Goal: Transaction & Acquisition: Purchase product/service

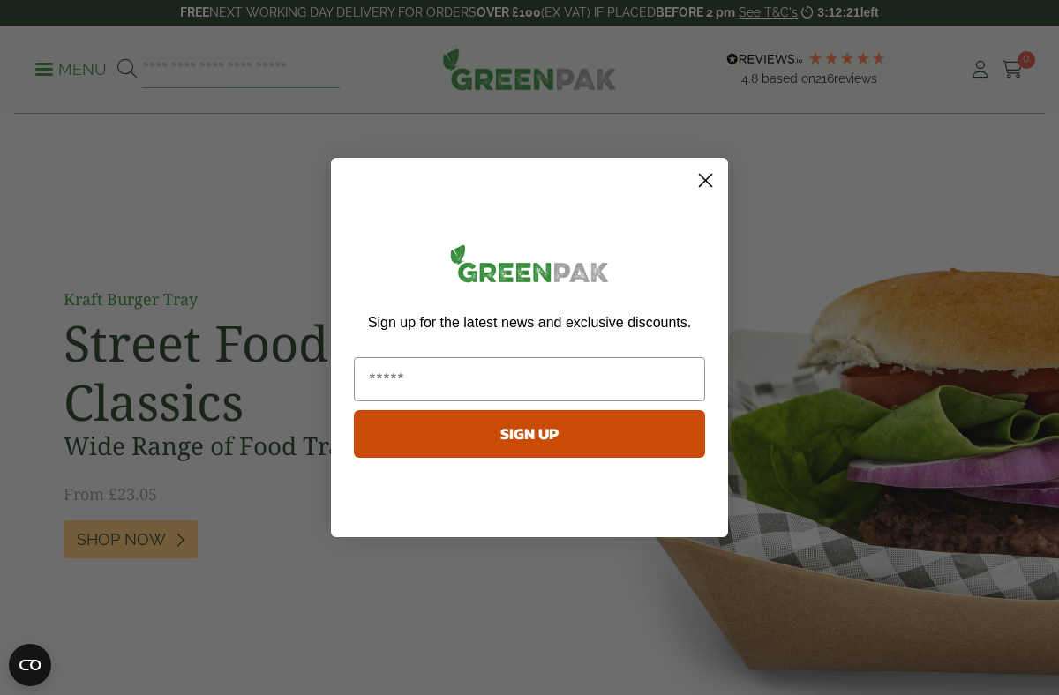
click at [714, 179] on circle "Close dialog" at bounding box center [705, 180] width 29 height 29
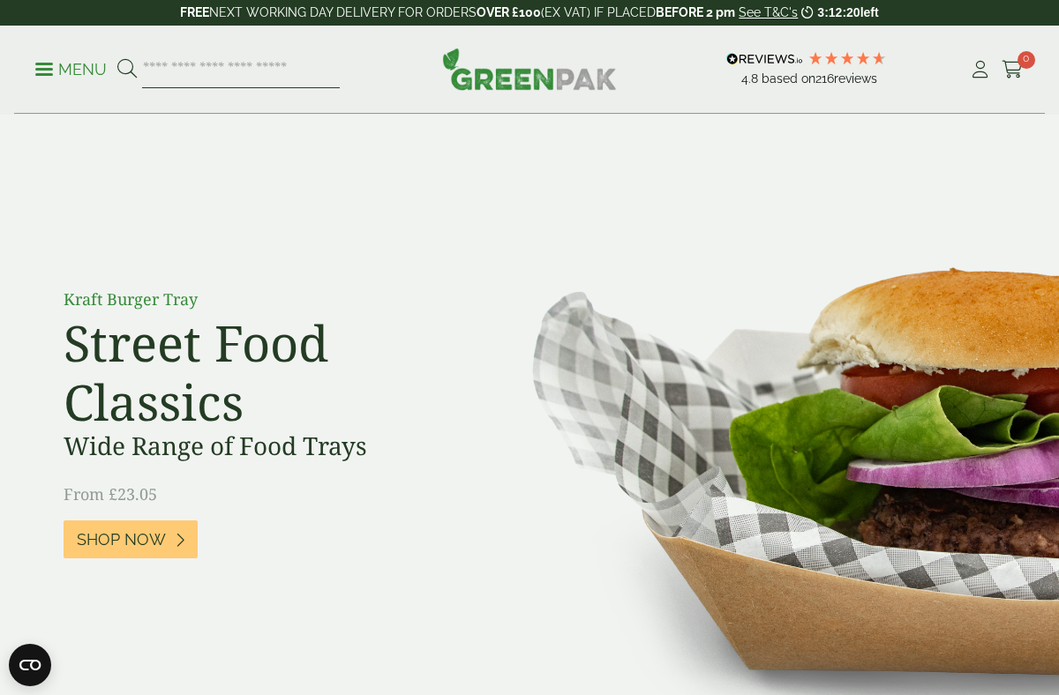
click at [251, 77] on input "search" at bounding box center [241, 69] width 198 height 37
type input "**********"
click at [117, 58] on button at bounding box center [126, 69] width 19 height 23
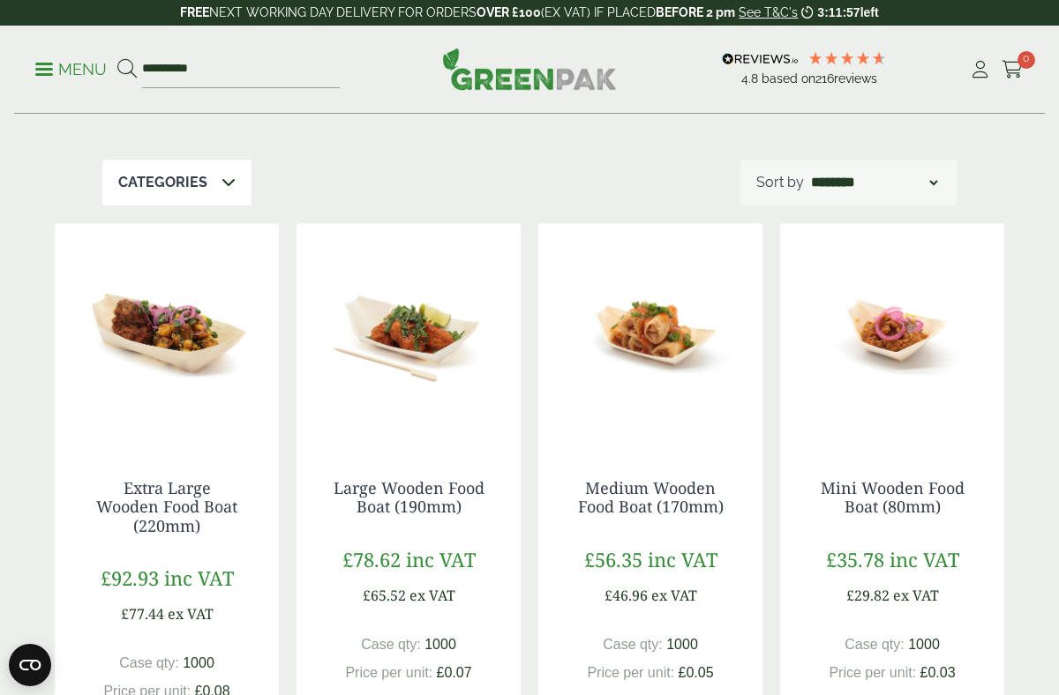
scroll to position [169, 0]
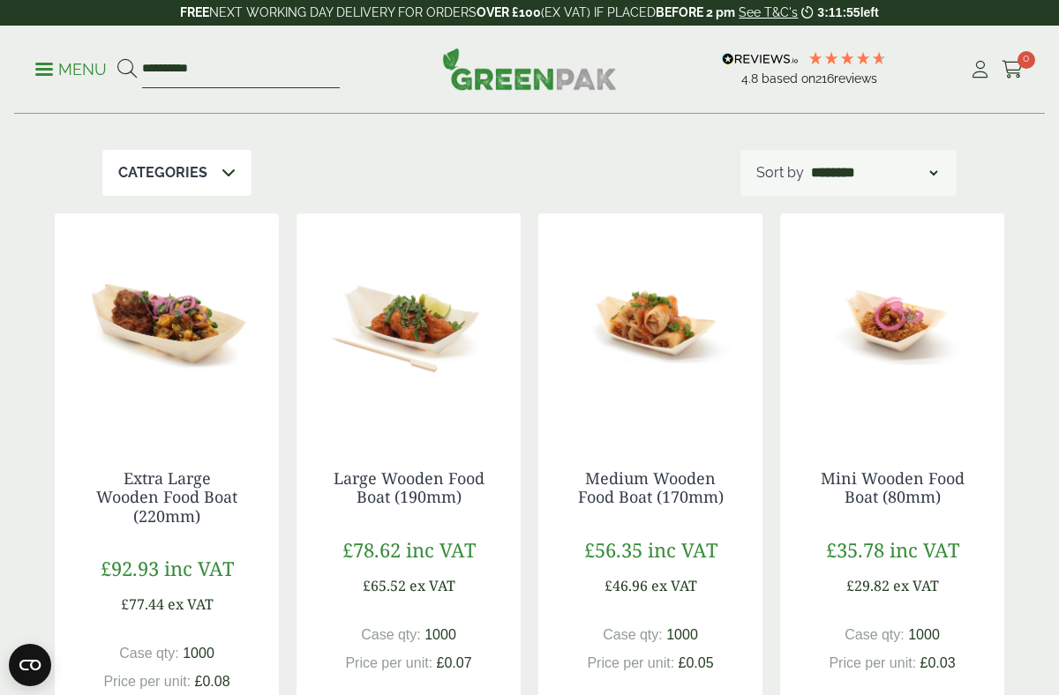
click at [204, 74] on input "**********" at bounding box center [241, 69] width 198 height 37
type input "*********"
click at [117, 58] on button at bounding box center [126, 69] width 19 height 23
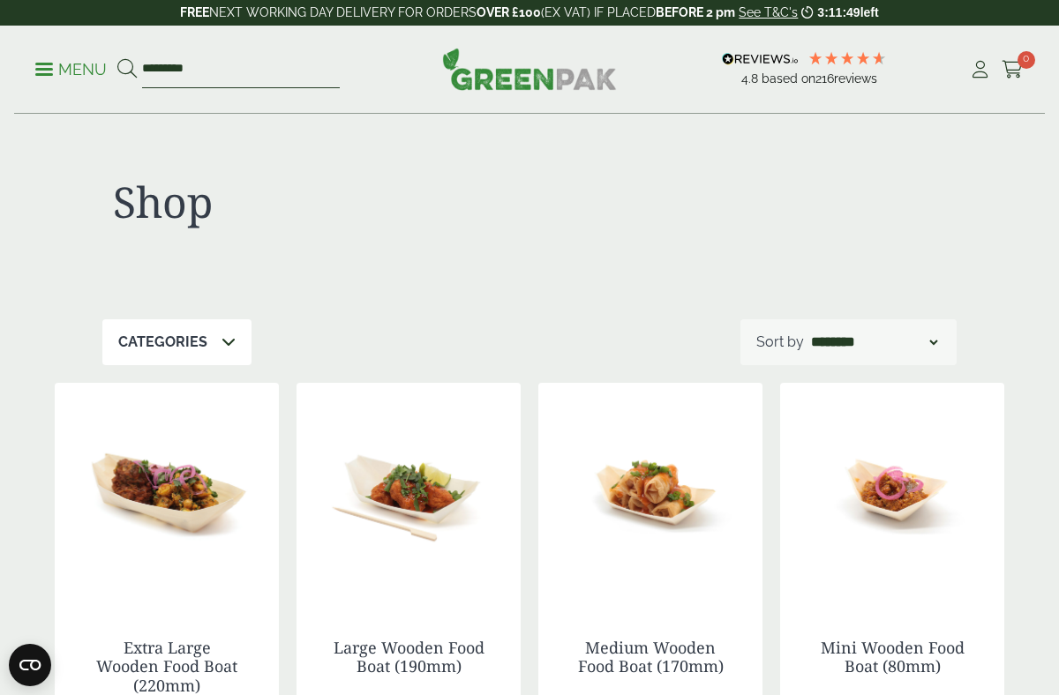
click at [214, 79] on input "*********" at bounding box center [241, 69] width 198 height 37
type input "*********"
click at [117, 58] on button at bounding box center [126, 69] width 19 height 23
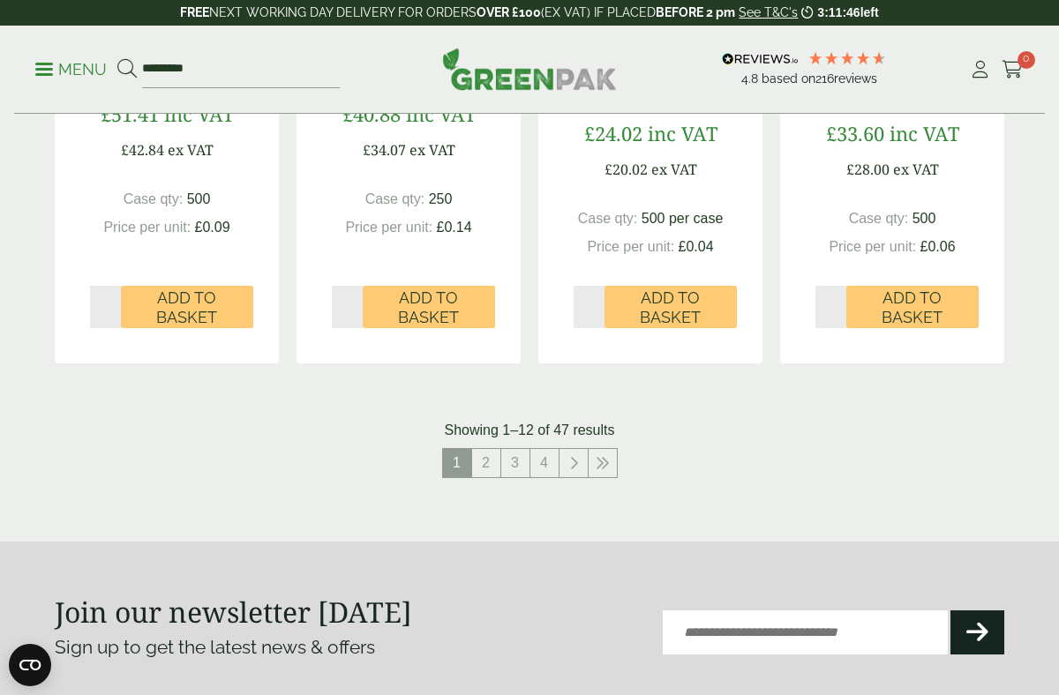
scroll to position [1822, 0]
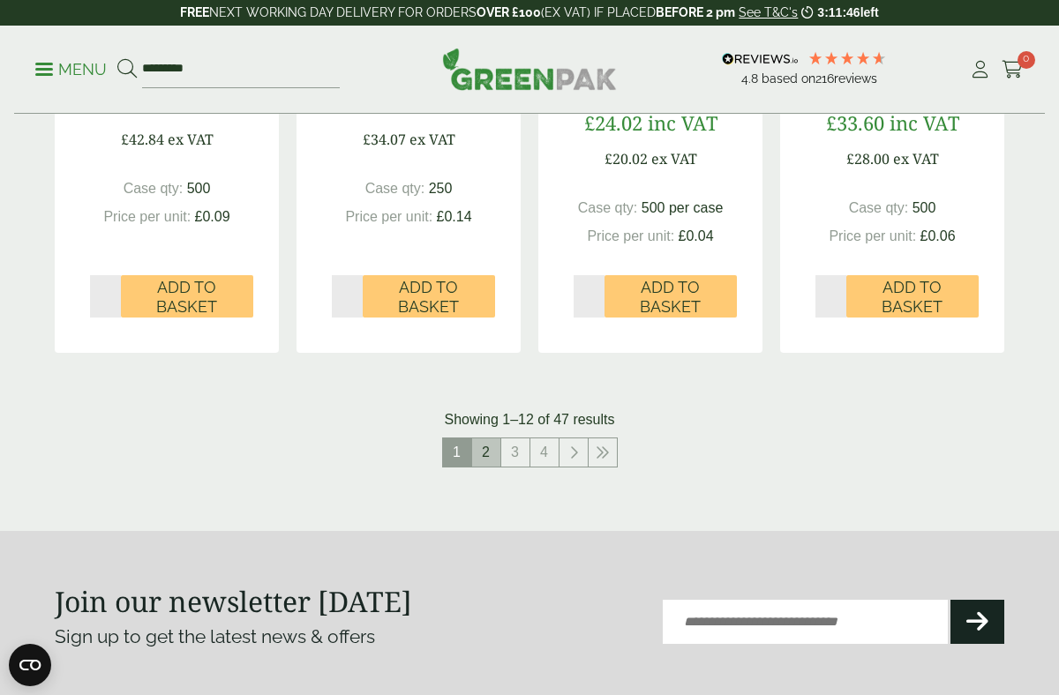
click at [489, 460] on link "2" at bounding box center [486, 453] width 28 height 28
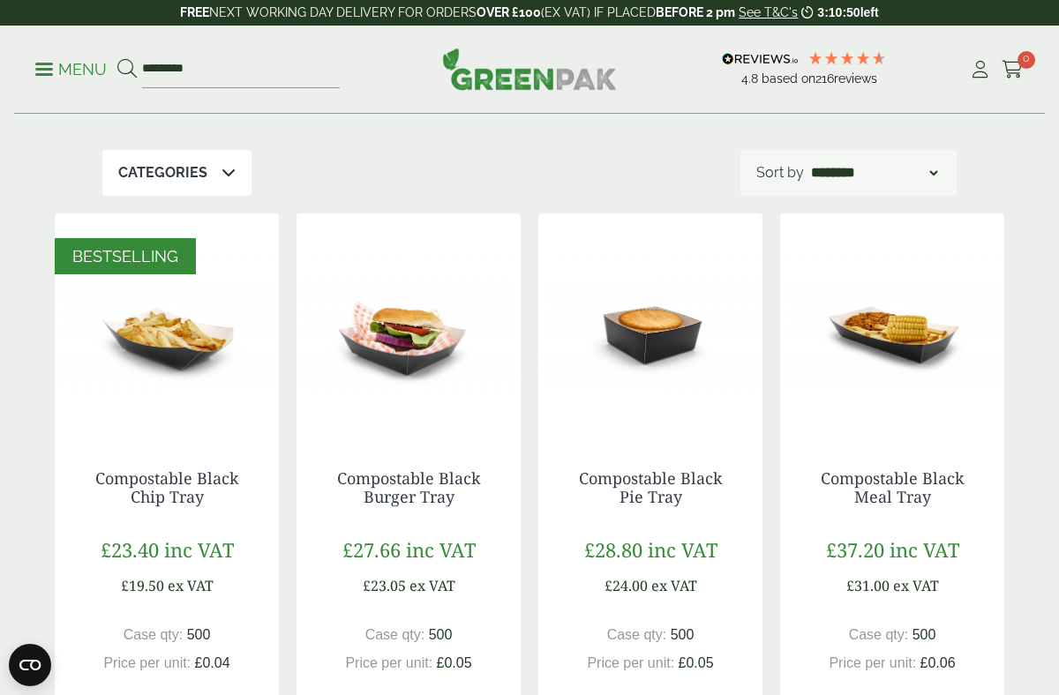
scroll to position [221, 0]
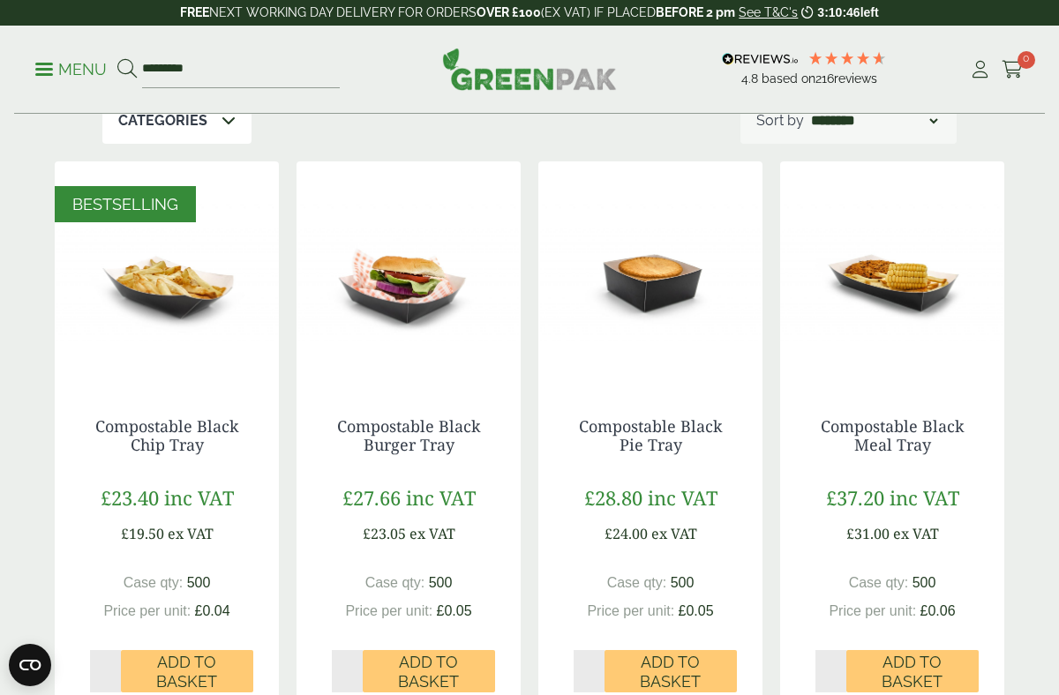
click at [173, 285] on img at bounding box center [167, 271] width 224 height 221
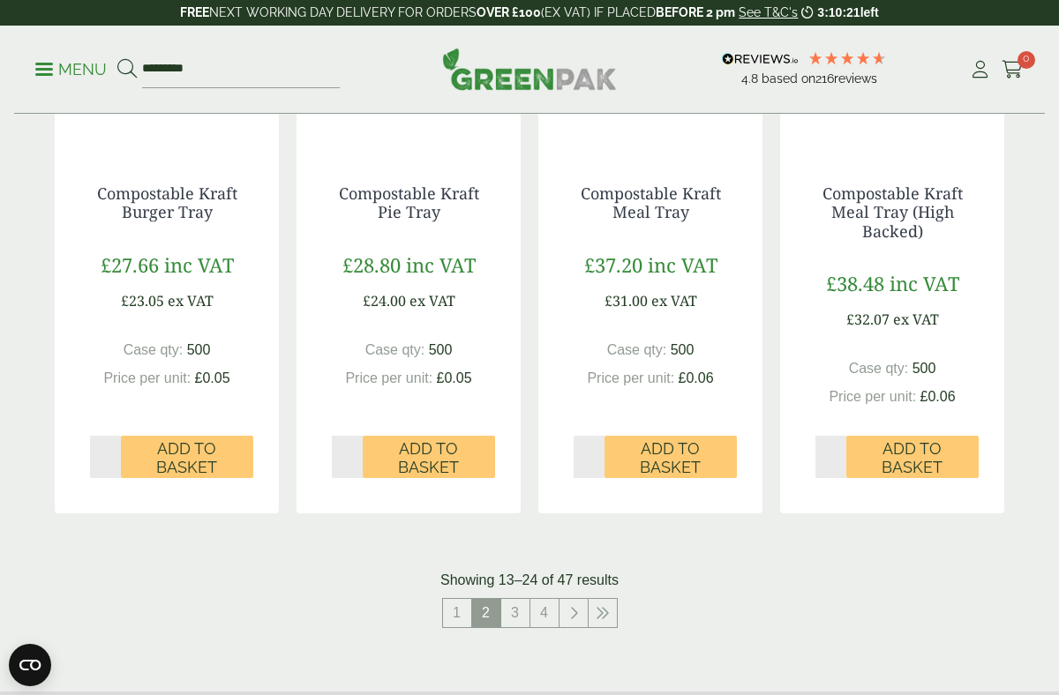
scroll to position [1865, 0]
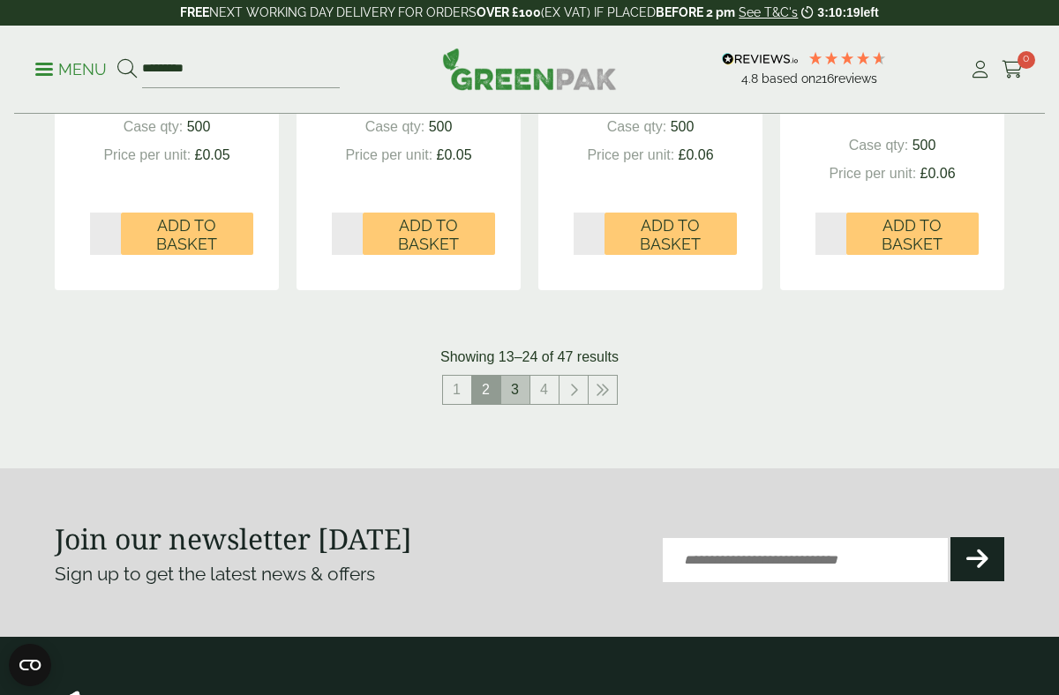
click at [516, 397] on link "3" at bounding box center [515, 390] width 28 height 28
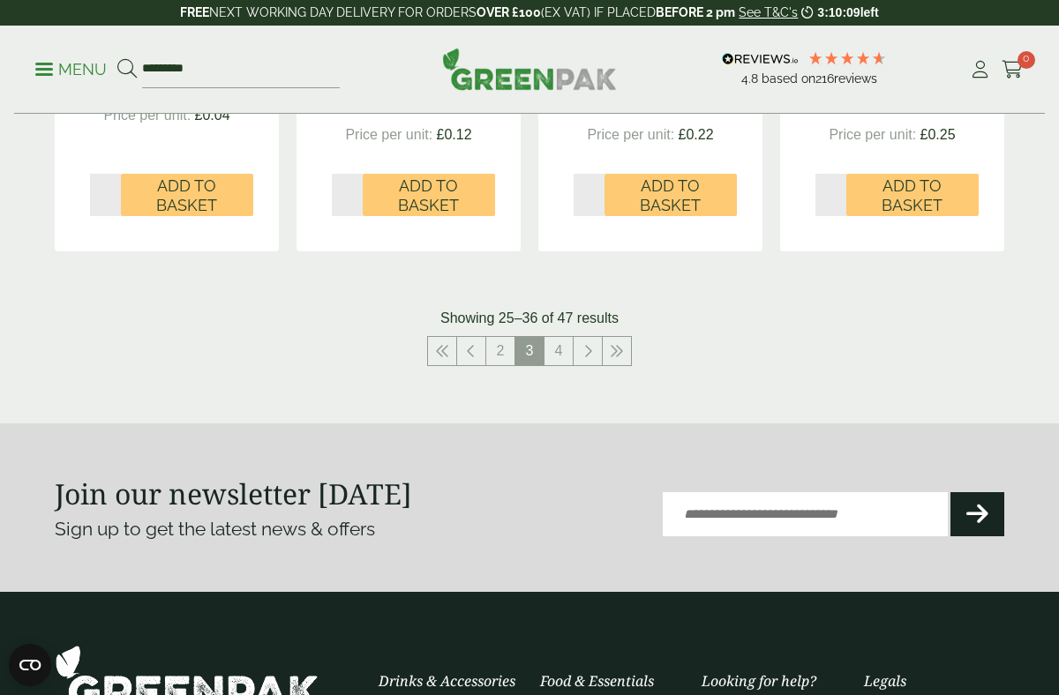
scroll to position [1864, 0]
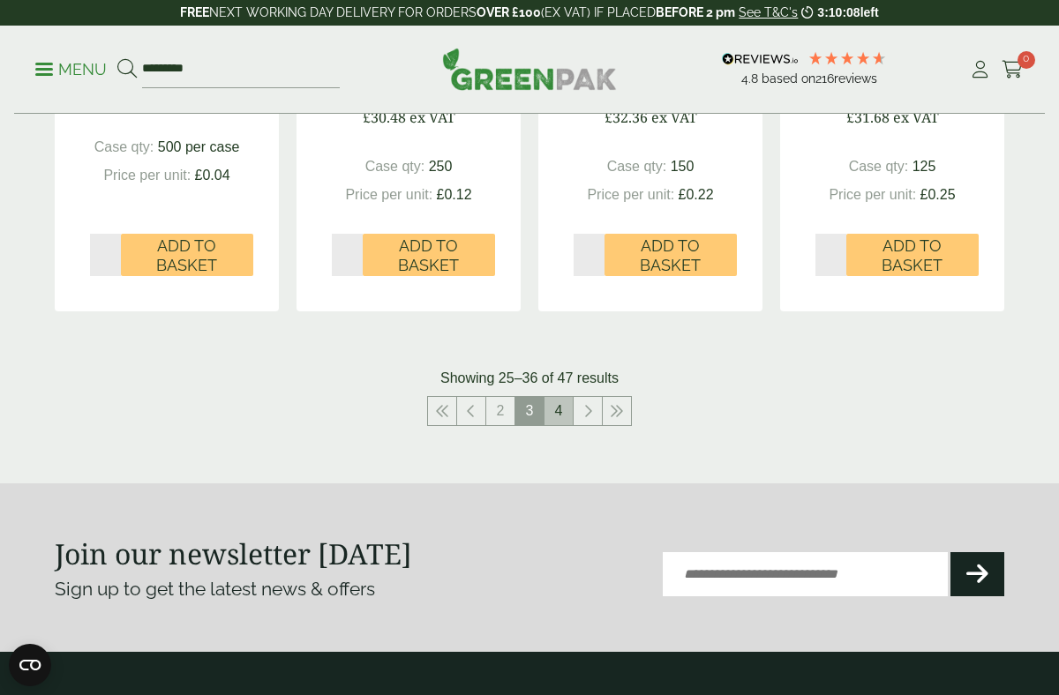
click at [557, 418] on link "4" at bounding box center [558, 411] width 28 height 28
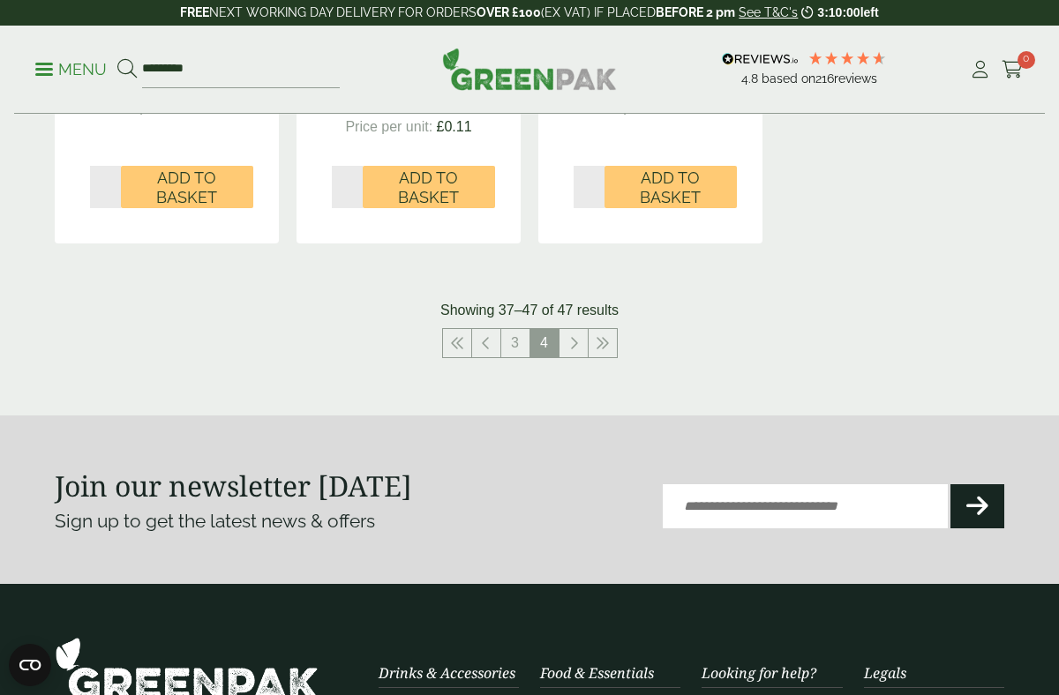
scroll to position [1978, 0]
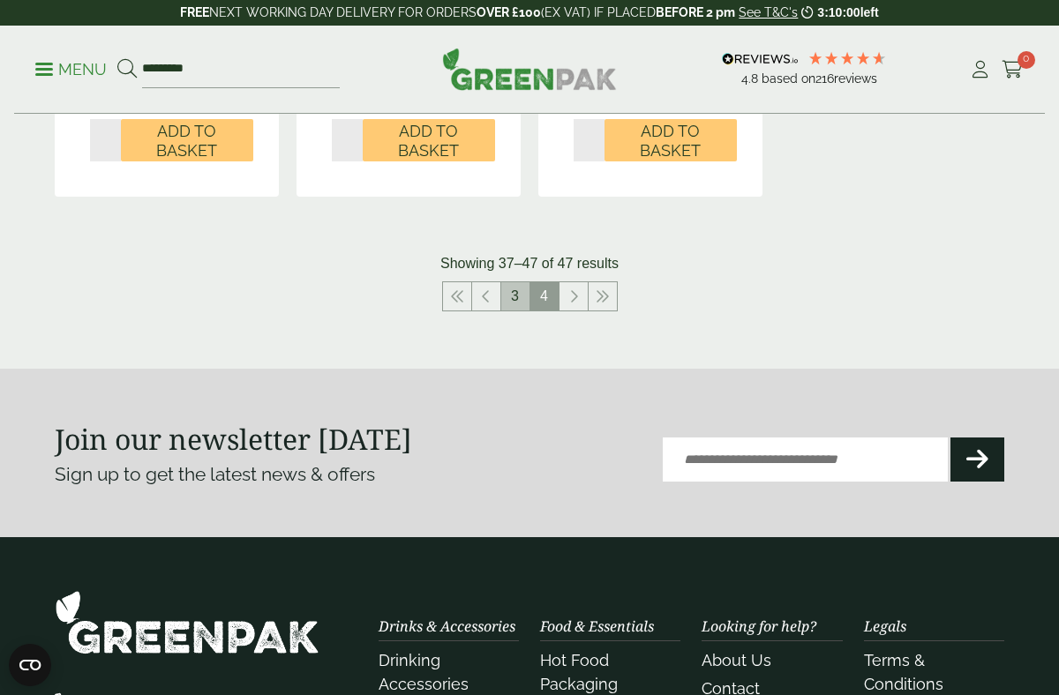
click at [514, 307] on link "3" at bounding box center [515, 296] width 28 height 28
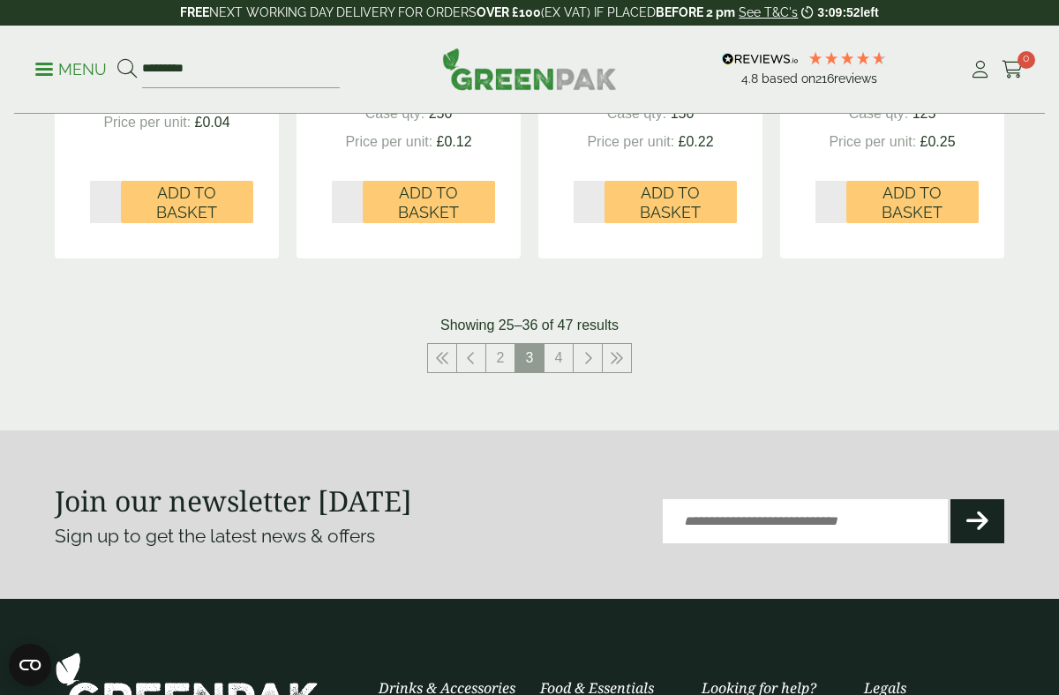
scroll to position [1908, 0]
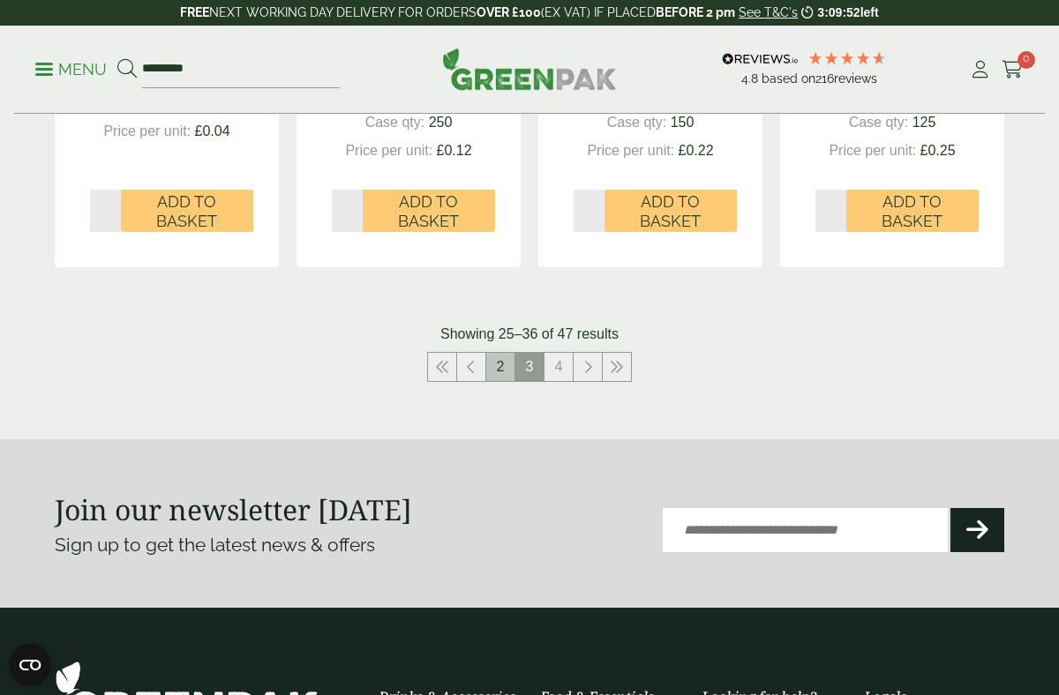
click at [500, 362] on link "2" at bounding box center [500, 367] width 28 height 28
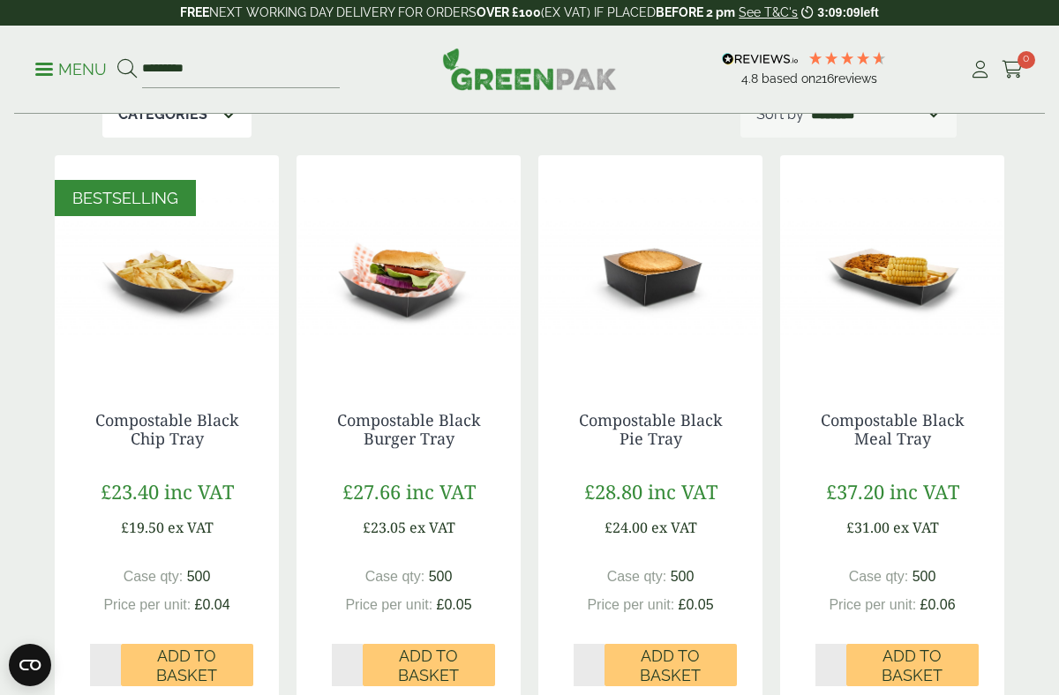
scroll to position [259, 0]
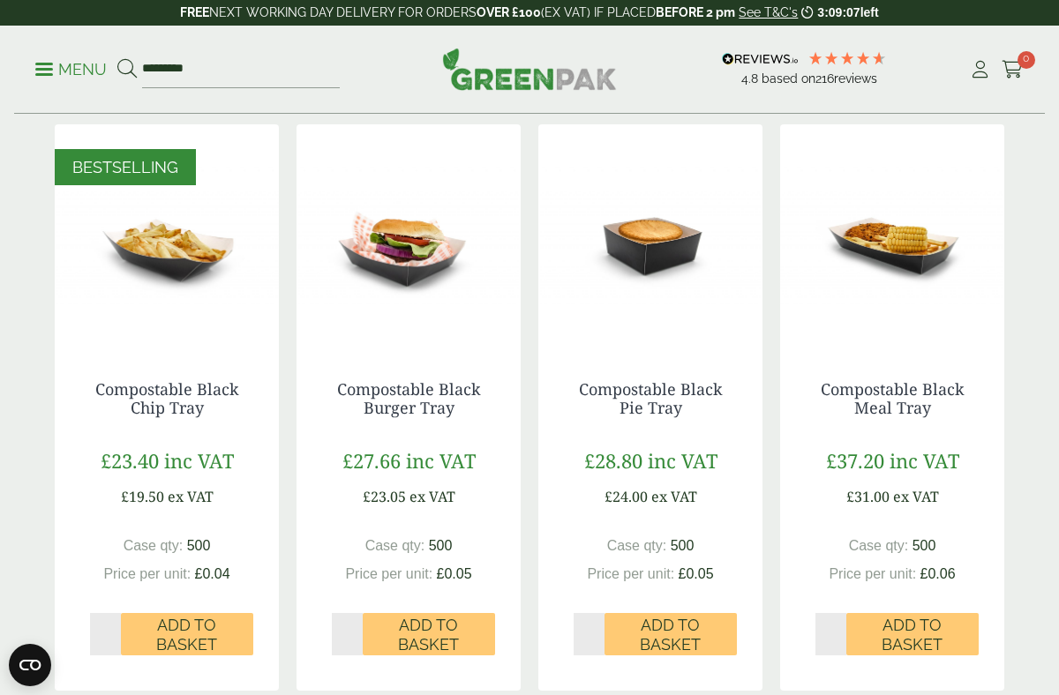
click at [396, 264] on img at bounding box center [408, 234] width 224 height 221
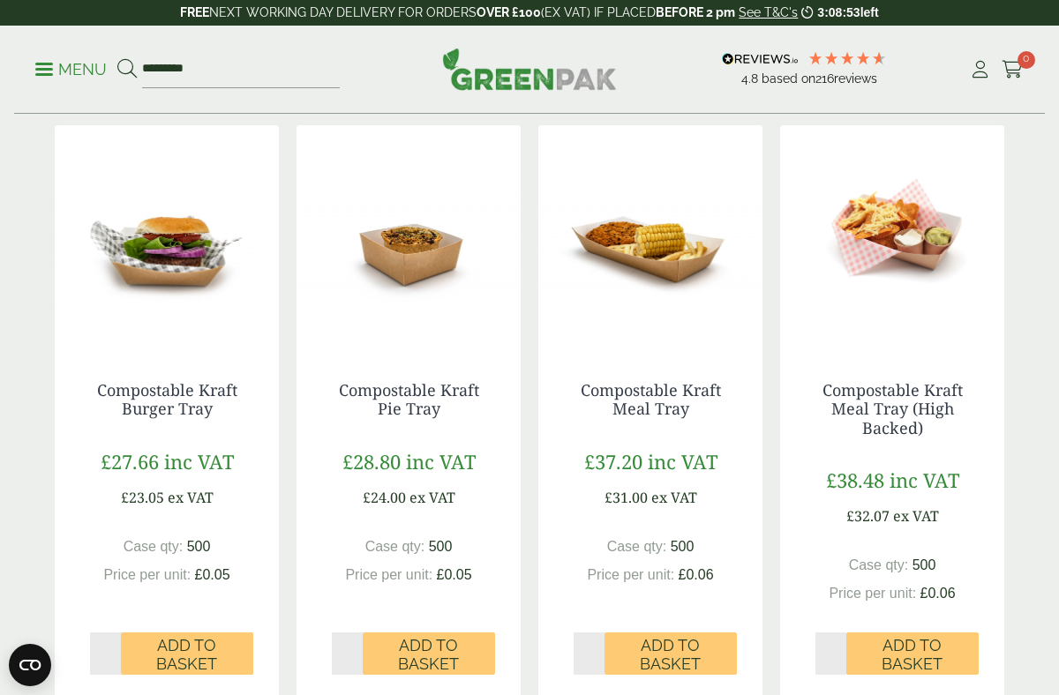
scroll to position [1454, 0]
